Goal: Task Accomplishment & Management: Use online tool/utility

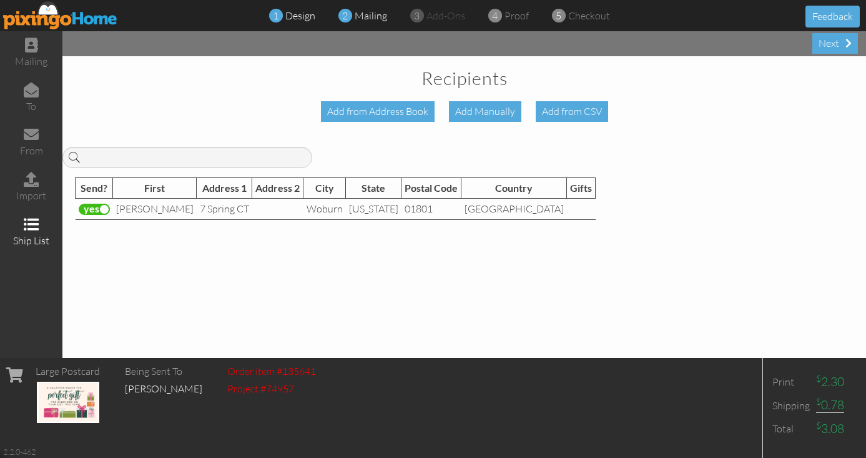
click at [297, 22] on div "1 design" at bounding box center [295, 16] width 39 height 14
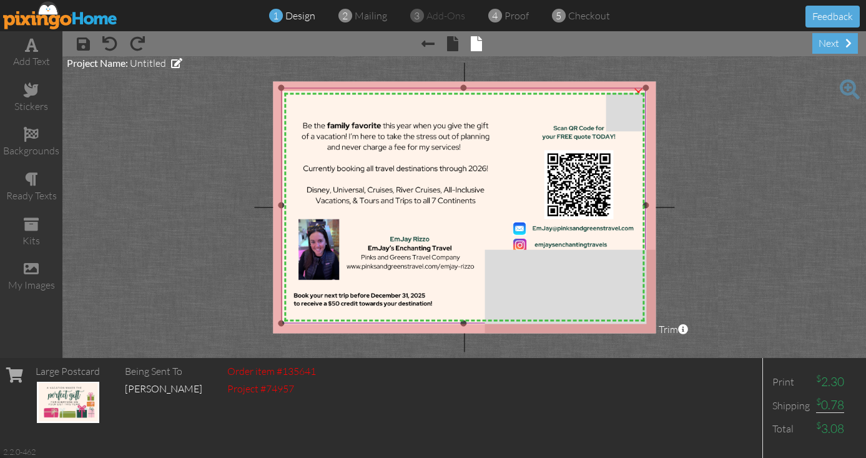
click at [503, 168] on img at bounding box center [464, 205] width 365 height 236
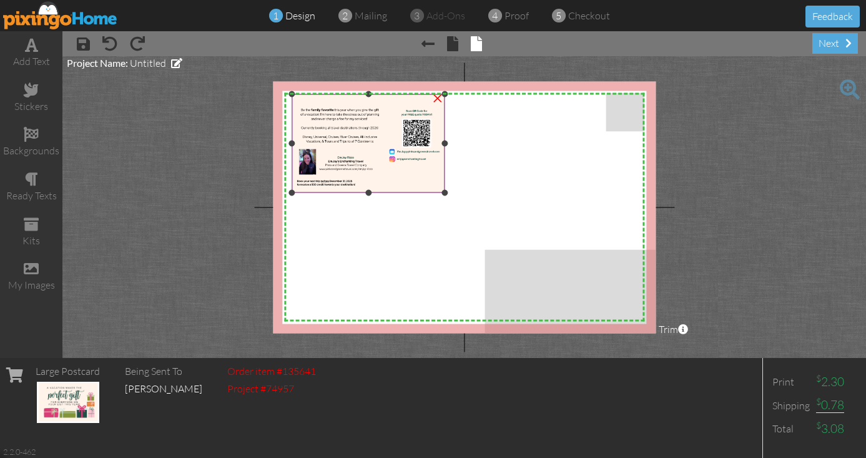
click at [424, 180] on img at bounding box center [368, 143] width 153 height 99
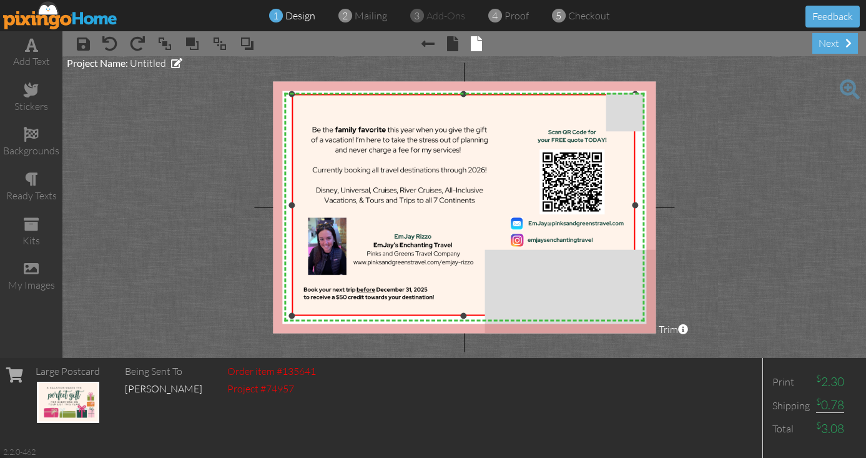
drag, startPoint x: 443, startPoint y: 192, endPoint x: 672, endPoint y: 315, distance: 259.5
click at [672, 315] on project-studio-wrapper "X X X X X X X X X X X X X X X X X X X X X X X X X X X X X X X X X X X X X X X X…" at bounding box center [463, 206] width 803 height 301
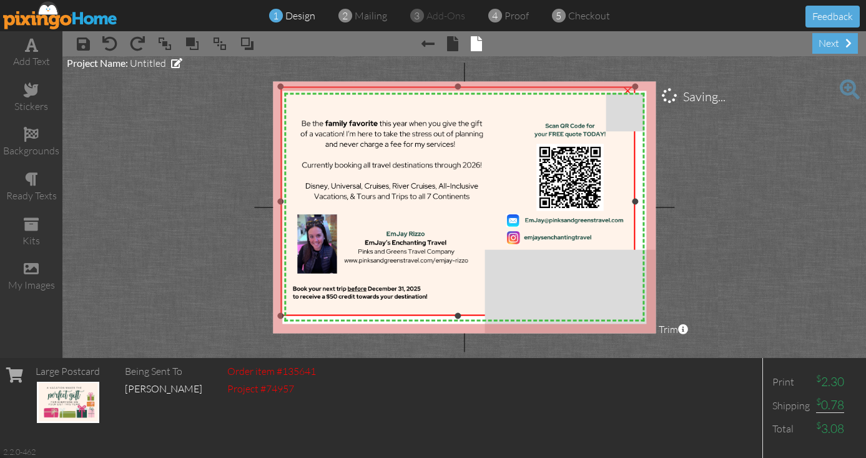
drag, startPoint x: 292, startPoint y: 93, endPoint x: 249, endPoint y: 86, distance: 43.7
click at [249, 86] on project-studio-wrapper "X X X X X X X X X X X X X X X X X X X X X X X X X X X X X X X X X X X X X X X X…" at bounding box center [463, 206] width 803 height 301
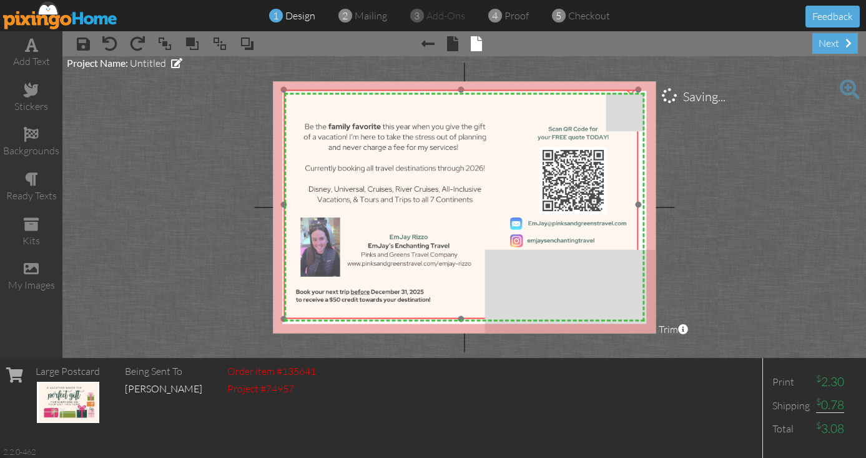
click at [403, 193] on img at bounding box center [460, 204] width 355 height 230
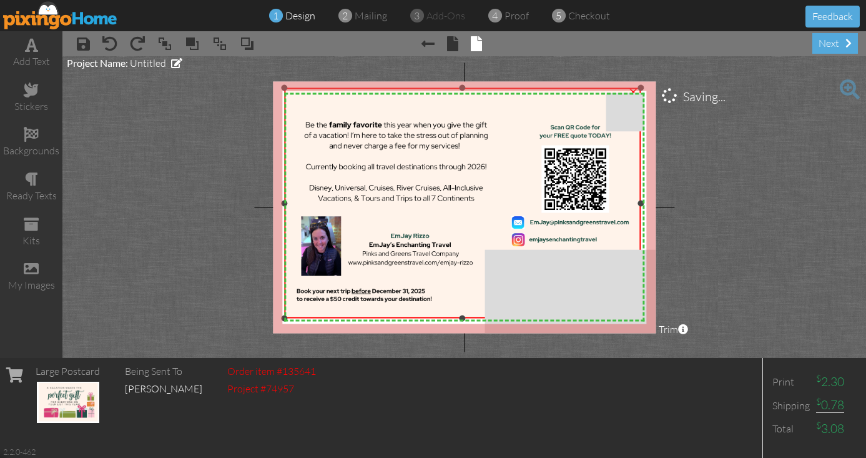
drag, startPoint x: 637, startPoint y: 89, endPoint x: 655, endPoint y: 87, distance: 17.6
click at [655, 87] on div "X X X X X X X X X X X X X X X X X X X X X X X X X X X X X X X X X X X X X X X X…" at bounding box center [464, 207] width 383 height 252
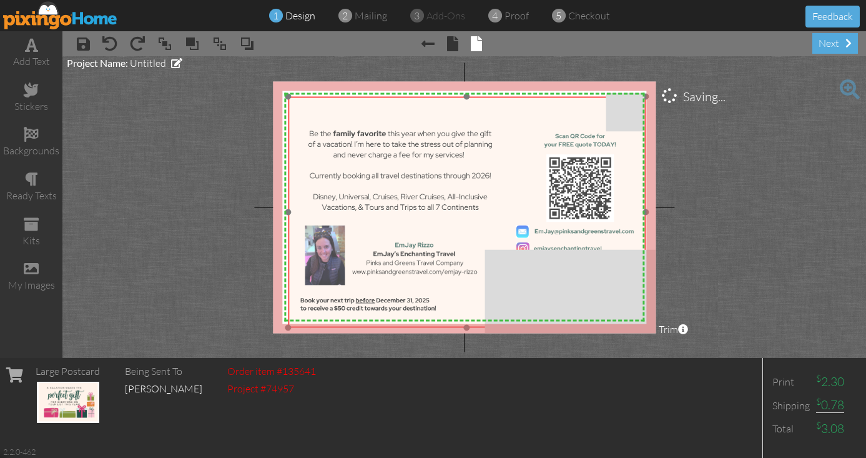
drag, startPoint x: 478, startPoint y: 185, endPoint x: 482, endPoint y: 194, distance: 10.1
click at [482, 194] on img at bounding box center [467, 212] width 358 height 232
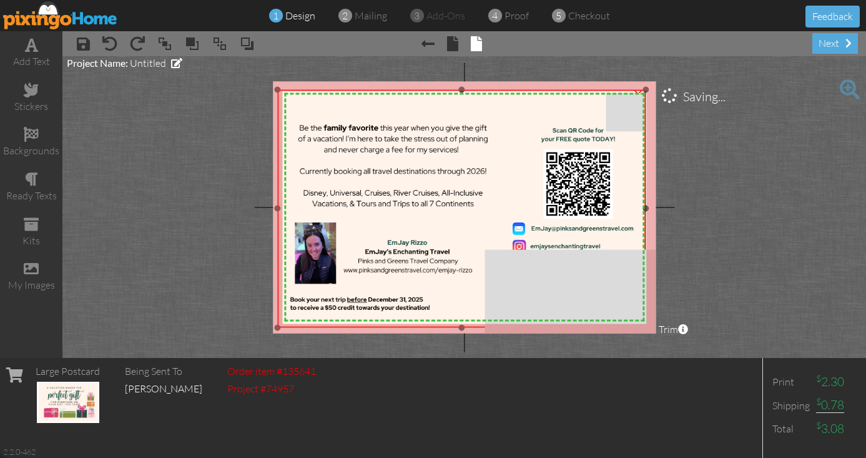
drag, startPoint x: 287, startPoint y: 96, endPoint x: 281, endPoint y: 89, distance: 9.3
click at [281, 89] on div "×" at bounding box center [461, 208] width 368 height 238
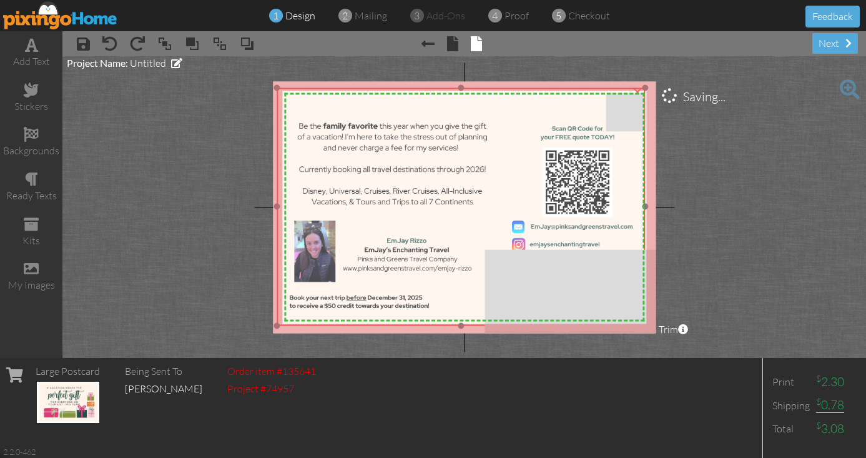
click at [383, 177] on img at bounding box center [461, 206] width 368 height 238
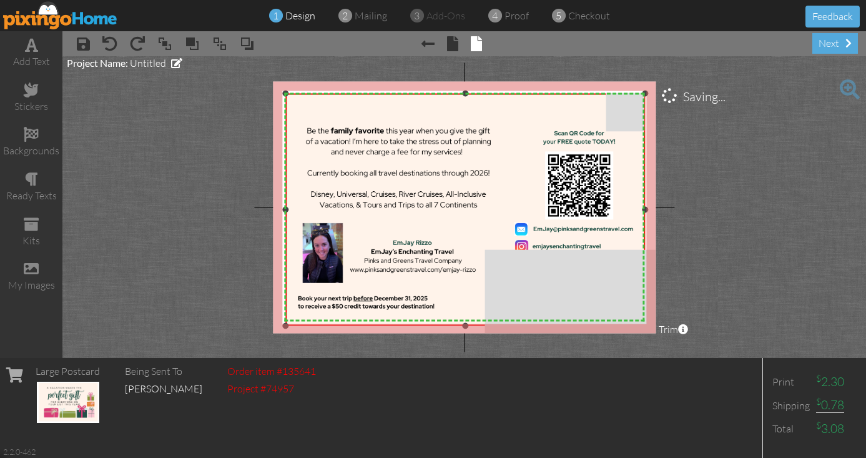
drag, startPoint x: 277, startPoint y: 87, endPoint x: 285, endPoint y: 93, distance: 9.8
click at [285, 93] on div at bounding box center [285, 93] width 6 height 6
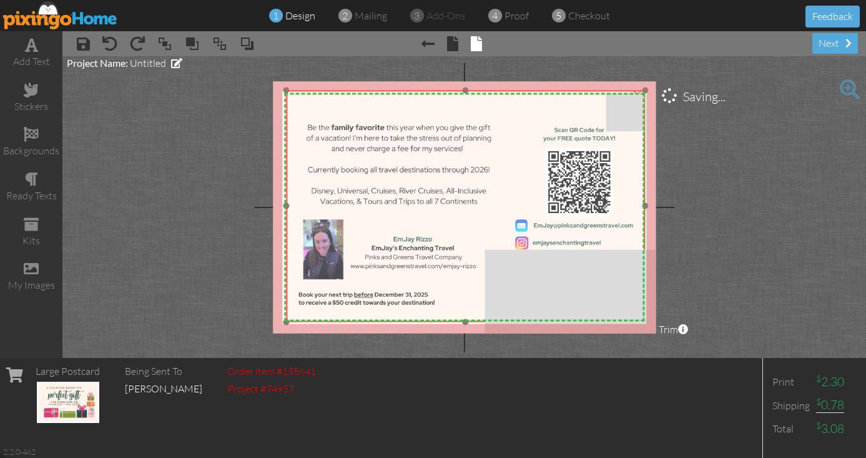
click at [328, 197] on img at bounding box center [465, 206] width 358 height 232
